Goal: Navigation & Orientation: Understand site structure

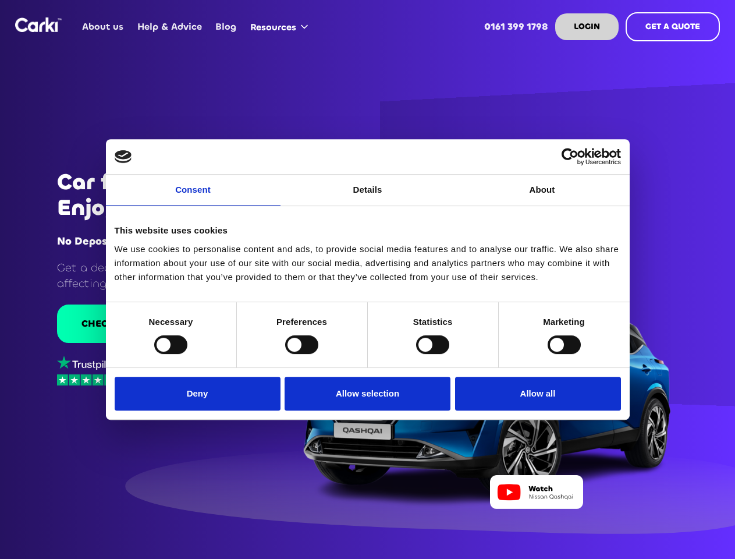
click at [193, 197] on link "Consent" at bounding box center [193, 190] width 175 height 31
click at [368, 197] on link "Details" at bounding box center [368, 190] width 175 height 31
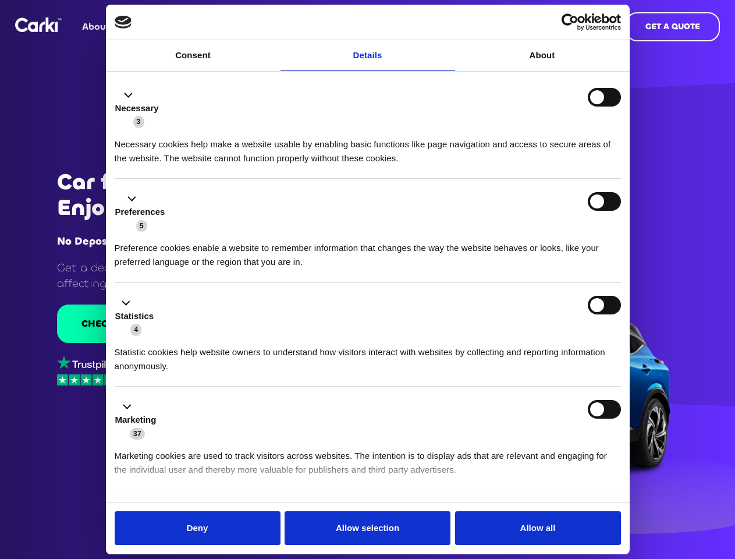
click at [543, 165] on div "Necessary cookies help make a website usable by enabling basic functions like p…" at bounding box center [368, 147] width 506 height 37
click at [171, 344] on li "Statistics 4 Statistic cookies help website owners to understand how visitors i…" at bounding box center [368, 335] width 506 height 104
click at [302, 344] on li "Statistics 4 Statistic cookies help website owners to understand how visitors i…" at bounding box center [368, 335] width 506 height 104
click at [432, 344] on li "Statistics 4 Statistic cookies help website owners to understand how visitors i…" at bounding box center [368, 335] width 506 height 104
click at [564, 344] on li "Statistics 4 Statistic cookies help website owners to understand how visitors i…" at bounding box center [368, 335] width 506 height 104
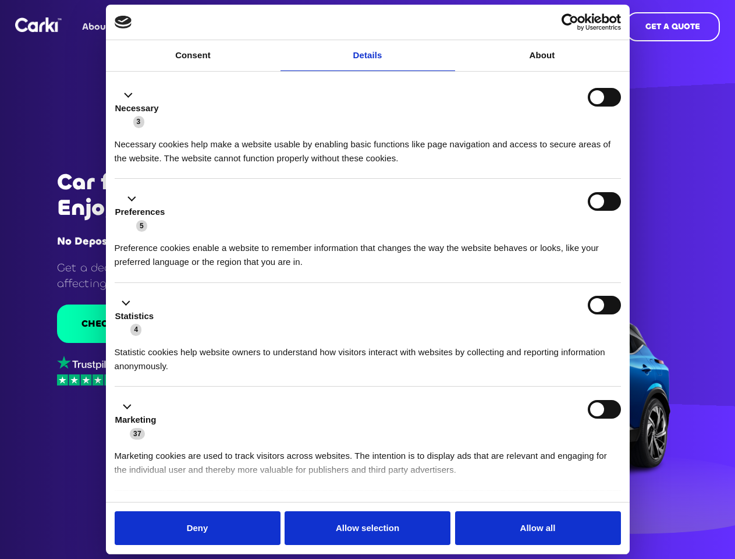
click at [200, 336] on div "Statistics 4" at bounding box center [368, 316] width 506 height 41
click at [368, 336] on div "Statistics 4" at bounding box center [368, 316] width 506 height 41
click at [535, 336] on div "Statistics 4" at bounding box center [368, 316] width 506 height 41
